Goal: Information Seeking & Learning: Learn about a topic

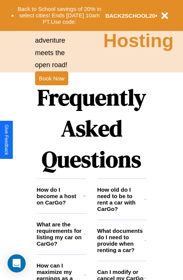
scroll to position [916, 0]
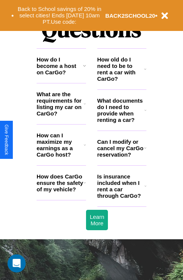
click at [61, 193] on h3 "How does CarGo ensure the safety of my vehicle?" at bounding box center [60, 182] width 47 height 19
click at [146, 113] on icon at bounding box center [146, 110] width 2 height 6
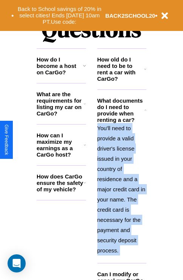
click at [122, 189] on p "You'll need to provide a valid driver's license issued in your country of resid…" at bounding box center [123, 189] width 50 height 133
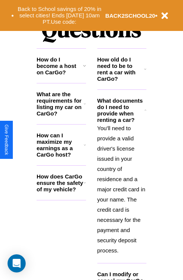
click at [85, 148] on icon at bounding box center [85, 145] width 2 height 6
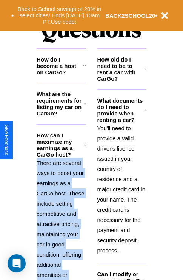
scroll to position [988, 0]
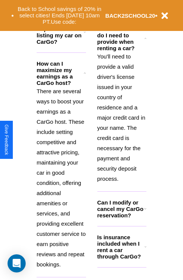
click at [122, 259] on h3 "Is insurance included when I rent a car through CarGo?" at bounding box center [121, 247] width 47 height 26
click at [122, 15] on b "BACK2SCHOOL20" at bounding box center [130, 15] width 50 height 6
click at [122, 219] on h3 "Can I modify or cancel my CarGo reservation?" at bounding box center [121, 209] width 47 height 19
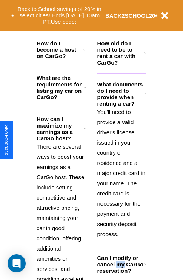
scroll to position [932, 0]
